Goal: Navigation & Orientation: Find specific page/section

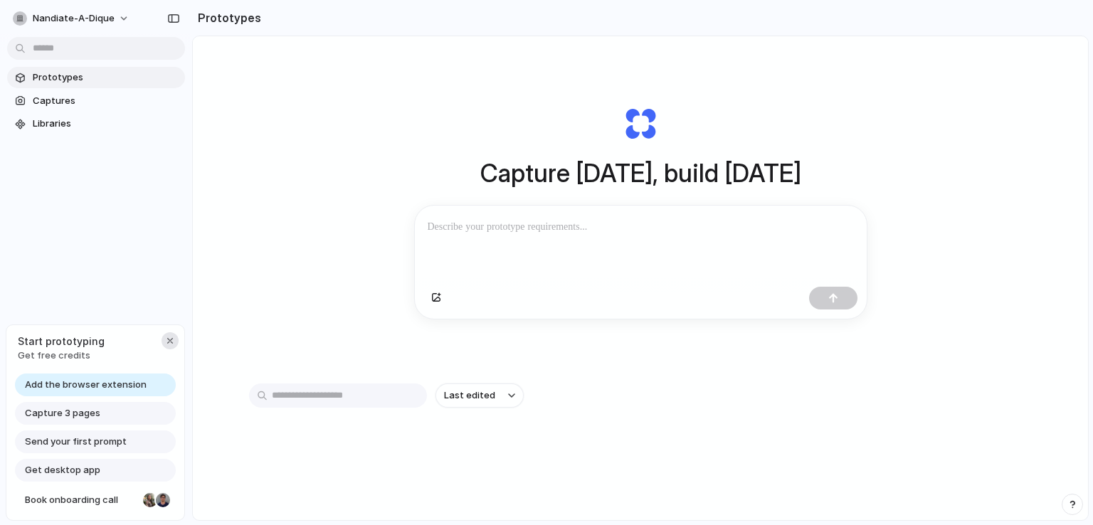
click at [169, 339] on div "button" at bounding box center [169, 340] width 11 height 11
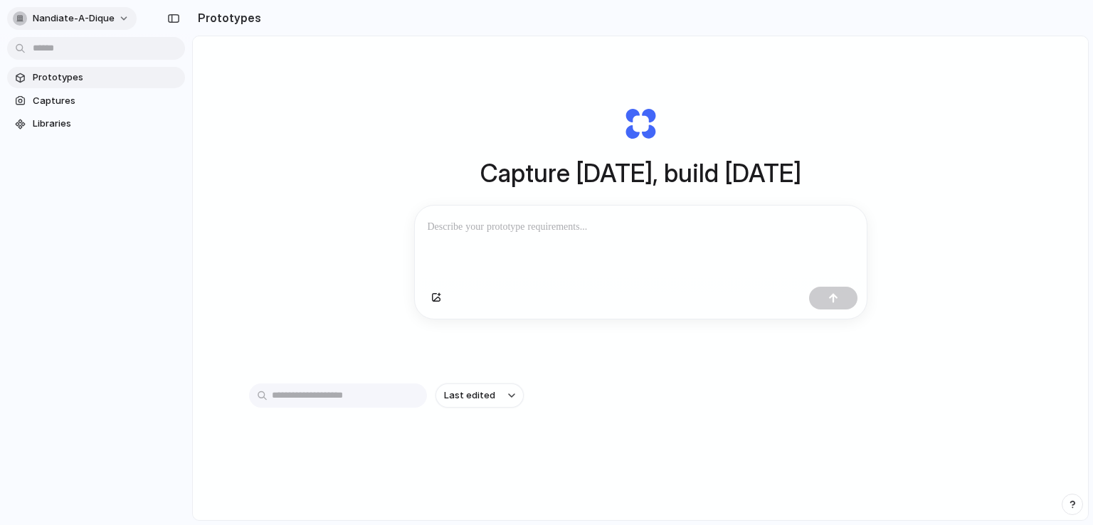
click at [117, 14] on button "nandiate-a-dique" at bounding box center [72, 18] width 130 height 23
click at [358, 166] on div "Settings Invite members Change theme Sign out" at bounding box center [546, 262] width 1093 height 525
click at [307, 134] on div "Capture [DATE], build [DATE] Clone web app Clone screenshot Start from existing…" at bounding box center [640, 315] width 895 height 559
click at [716, 372] on div "Capture hoje, construa amanhã Clonar aplicativo web Captura de tela do clone Co…" at bounding box center [640, 212] width 569 height 319
